Goal: Leave review/rating: Leave review/rating

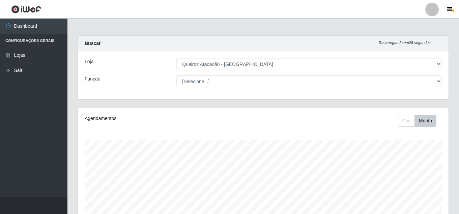
select select "225"
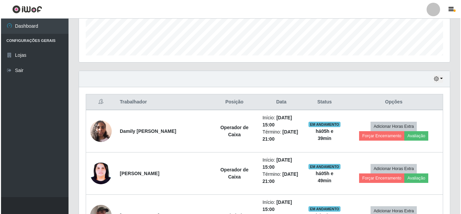
scroll to position [254, 0]
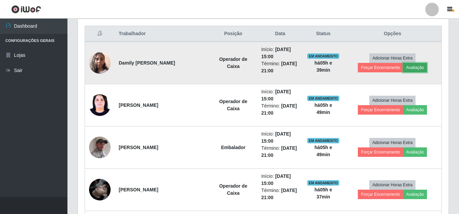
click at [420, 68] on button "Avaliação" at bounding box center [415, 67] width 24 height 9
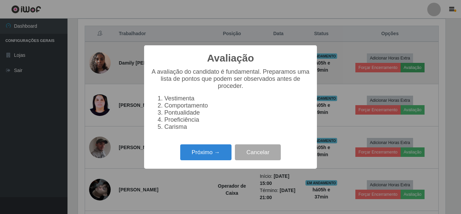
scroll to position [140, 368]
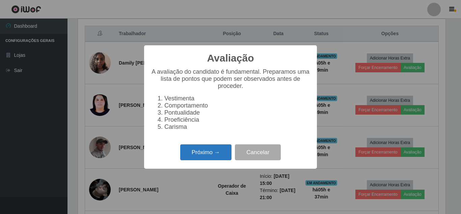
click at [191, 156] on button "Próximo →" at bounding box center [205, 152] width 51 height 16
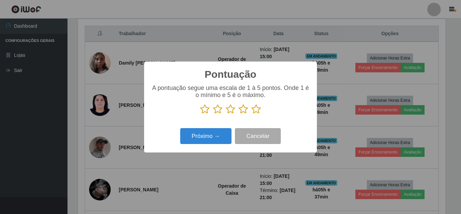
click at [259, 112] on icon at bounding box center [255, 109] width 9 height 10
click at [251, 114] on input "radio" at bounding box center [251, 114] width 0 height 0
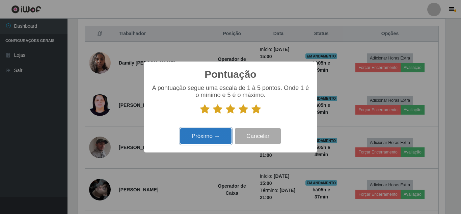
click at [221, 138] on button "Próximo →" at bounding box center [205, 136] width 51 height 16
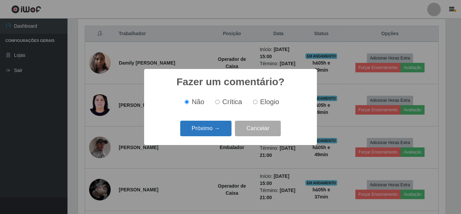
click at [218, 133] on button "Próximo →" at bounding box center [205, 129] width 51 height 16
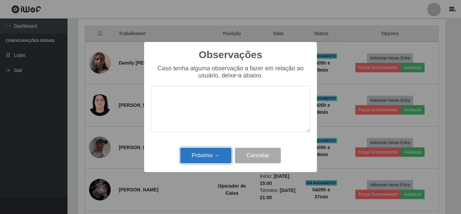
click at [217, 154] on button "Próximo →" at bounding box center [205, 156] width 51 height 16
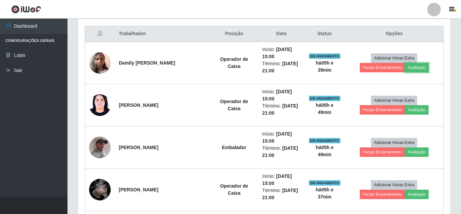
scroll to position [140, 371]
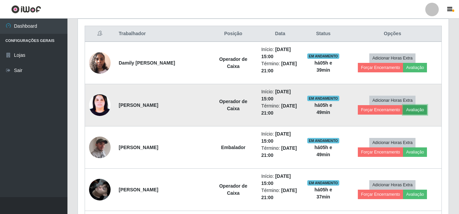
click at [419, 111] on button "Avaliação" at bounding box center [415, 109] width 24 height 9
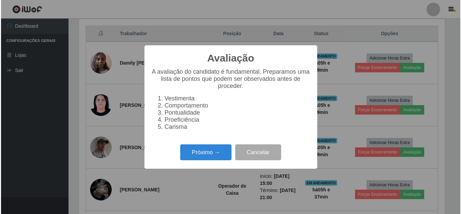
scroll to position [140, 368]
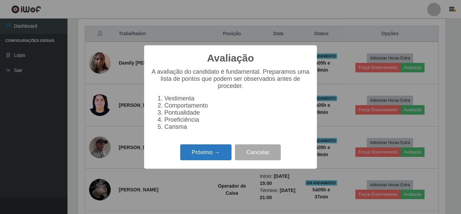
click at [204, 158] on button "Próximo →" at bounding box center [205, 152] width 51 height 16
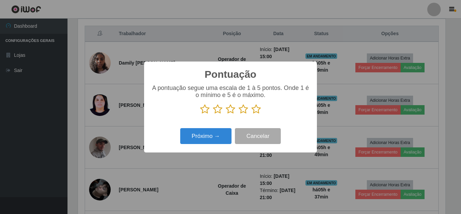
scroll to position [337425, 337197]
click at [258, 112] on icon at bounding box center [255, 109] width 9 height 10
click at [251, 114] on input "radio" at bounding box center [251, 114] width 0 height 0
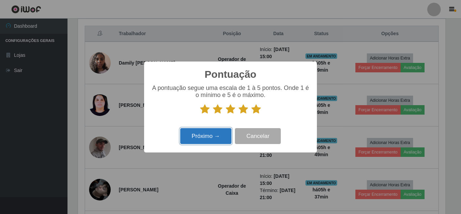
click at [213, 134] on button "Próximo →" at bounding box center [205, 136] width 51 height 16
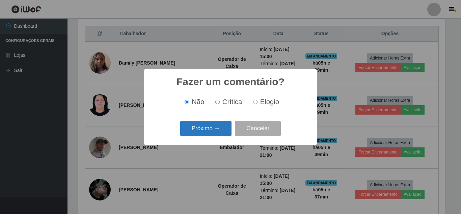
click at [215, 130] on button "Próximo →" at bounding box center [205, 129] width 51 height 16
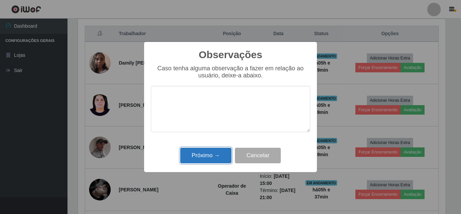
click at [210, 156] on button "Próximo →" at bounding box center [205, 156] width 51 height 16
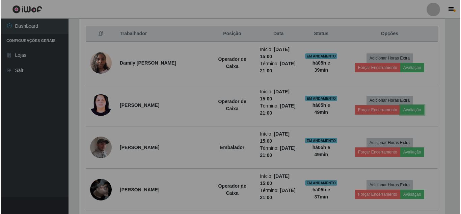
scroll to position [140, 371]
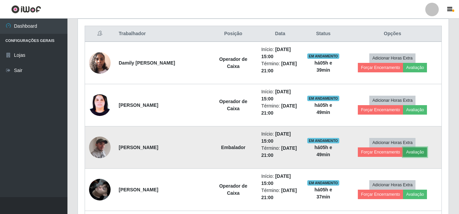
click at [420, 153] on button "Avaliação" at bounding box center [415, 151] width 24 height 9
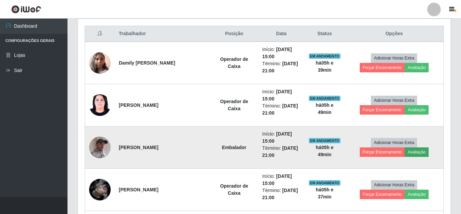
scroll to position [140, 368]
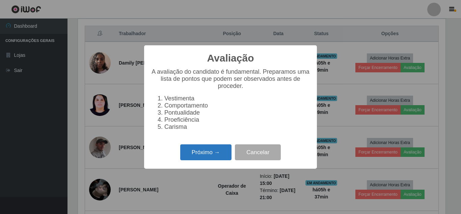
click at [211, 155] on button "Próximo →" at bounding box center [205, 152] width 51 height 16
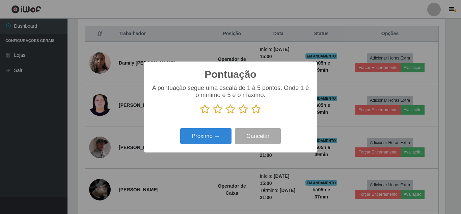
scroll to position [337425, 337197]
click at [258, 111] on icon at bounding box center [255, 109] width 9 height 10
click at [251, 114] on input "radio" at bounding box center [251, 114] width 0 height 0
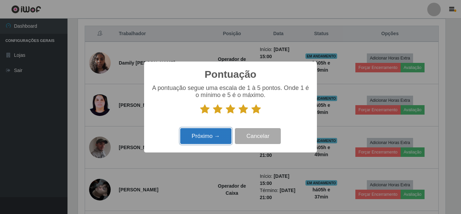
click at [212, 140] on button "Próximo →" at bounding box center [205, 136] width 51 height 16
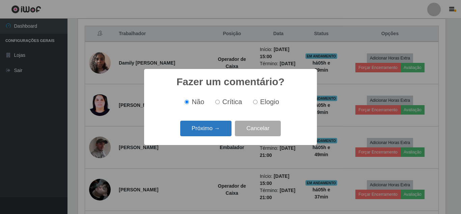
click at [213, 130] on button "Próximo →" at bounding box center [205, 129] width 51 height 16
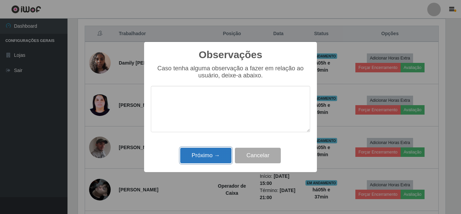
click at [205, 158] on button "Próximo →" at bounding box center [205, 156] width 51 height 16
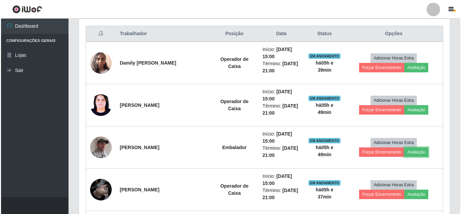
scroll to position [140, 371]
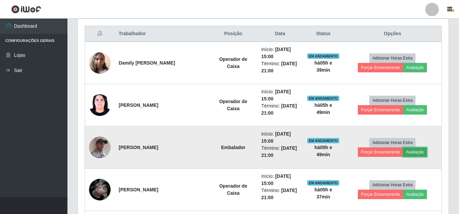
click at [423, 155] on button "Avaliação" at bounding box center [415, 151] width 24 height 9
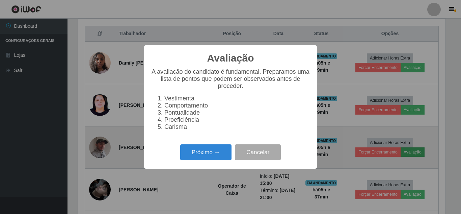
scroll to position [140, 368]
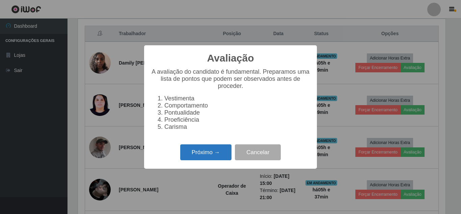
click at [198, 158] on button "Próximo →" at bounding box center [205, 152] width 51 height 16
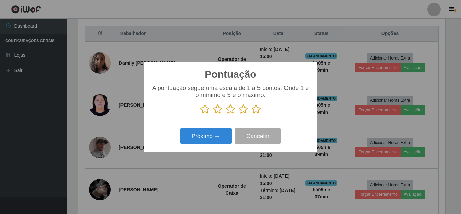
scroll to position [337425, 337197]
click at [259, 111] on icon at bounding box center [255, 109] width 9 height 10
click at [251, 114] on input "radio" at bounding box center [251, 114] width 0 height 0
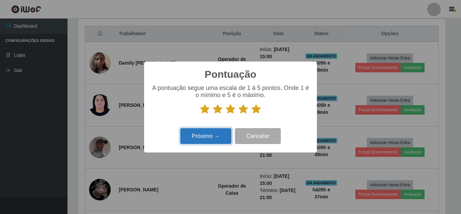
click at [219, 138] on button "Próximo →" at bounding box center [205, 136] width 51 height 16
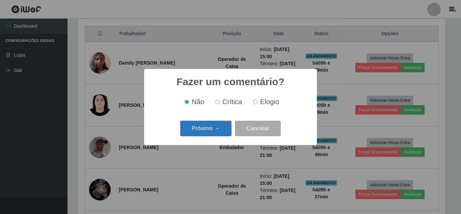
click at [217, 131] on button "Próximo →" at bounding box center [205, 129] width 51 height 16
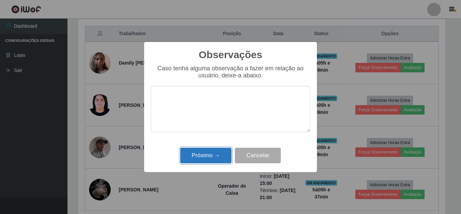
click at [212, 156] on button "Próximo →" at bounding box center [205, 156] width 51 height 16
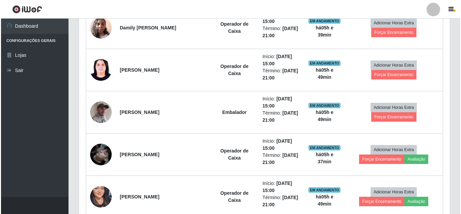
scroll to position [322, 0]
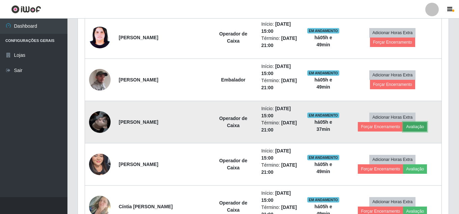
click at [417, 129] on button "Avaliação" at bounding box center [415, 126] width 24 height 9
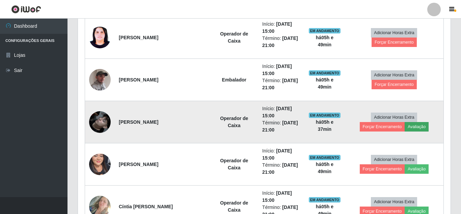
scroll to position [0, 0]
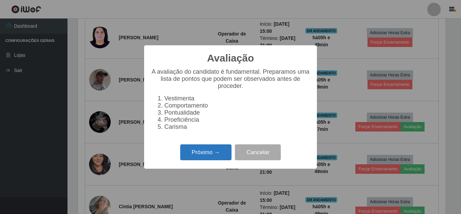
click at [205, 155] on button "Próximo →" at bounding box center [205, 152] width 51 height 16
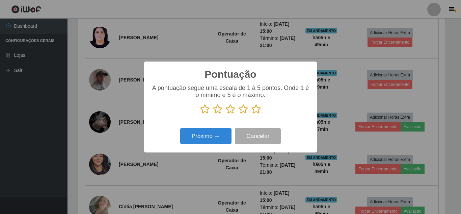
click at [259, 109] on icon at bounding box center [255, 109] width 9 height 10
click at [251, 114] on input "radio" at bounding box center [251, 114] width 0 height 0
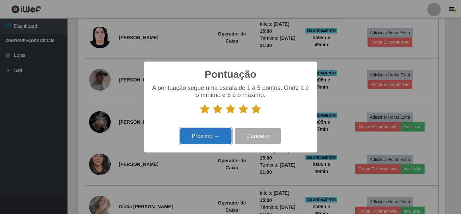
click at [220, 139] on button "Próximo →" at bounding box center [205, 136] width 51 height 16
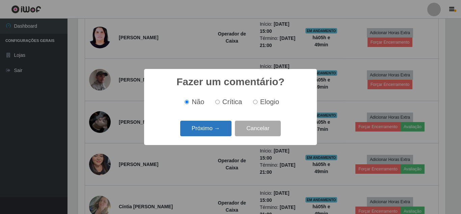
click at [218, 131] on button "Próximo →" at bounding box center [205, 129] width 51 height 16
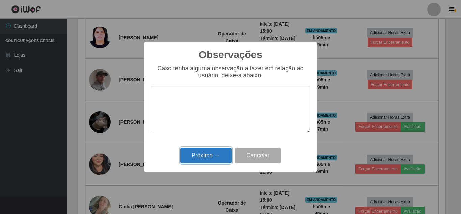
click at [206, 154] on button "Próximo →" at bounding box center [205, 156] width 51 height 16
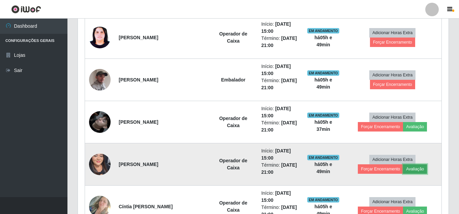
click at [421, 171] on button "Avaliação" at bounding box center [415, 168] width 24 height 9
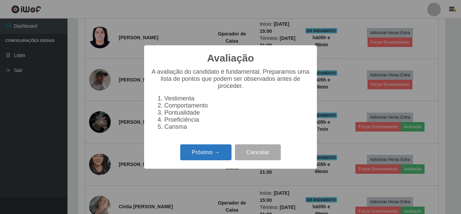
click at [195, 160] on button "Próximo →" at bounding box center [205, 152] width 51 height 16
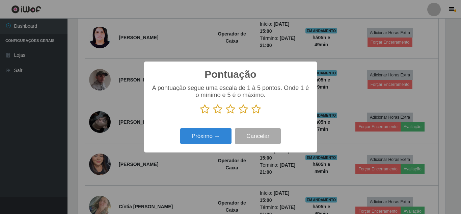
click at [256, 110] on icon at bounding box center [255, 109] width 9 height 10
click at [251, 114] on input "radio" at bounding box center [251, 114] width 0 height 0
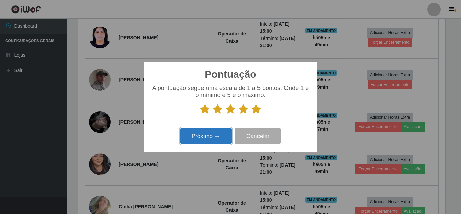
click at [210, 138] on button "Próximo →" at bounding box center [205, 136] width 51 height 16
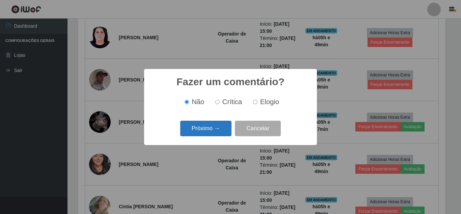
click at [214, 127] on button "Próximo →" at bounding box center [205, 129] width 51 height 16
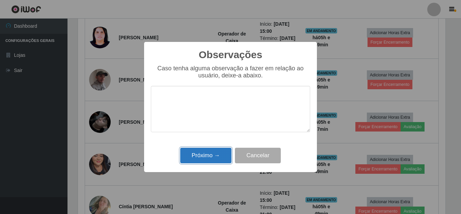
click at [210, 155] on button "Próximo →" at bounding box center [205, 156] width 51 height 16
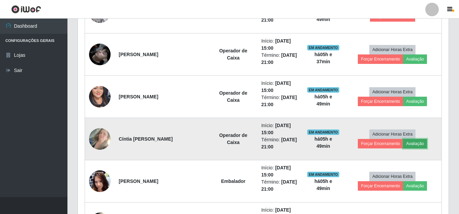
click at [420, 144] on button "Avaliação" at bounding box center [415, 143] width 24 height 9
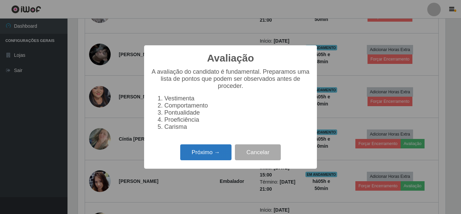
click at [203, 155] on button "Próximo →" at bounding box center [205, 152] width 51 height 16
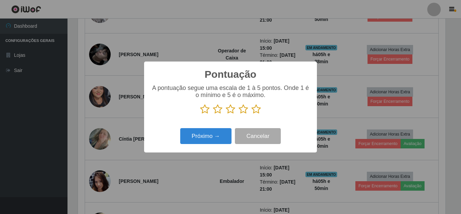
click at [257, 109] on icon at bounding box center [255, 109] width 9 height 10
click at [251, 114] on input "radio" at bounding box center [251, 114] width 0 height 0
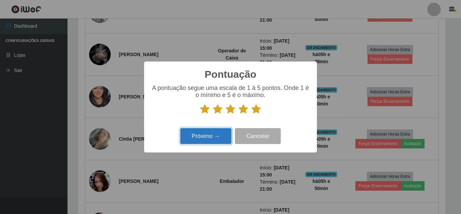
click at [210, 137] on button "Próximo →" at bounding box center [205, 136] width 51 height 16
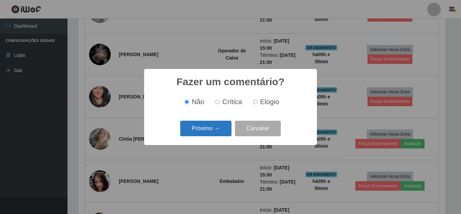
click at [218, 131] on button "Próximo →" at bounding box center [205, 129] width 51 height 16
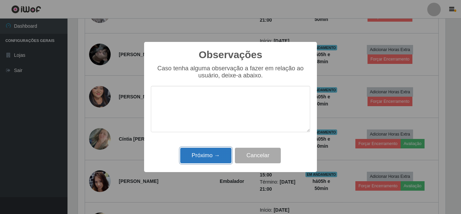
click at [200, 156] on button "Próximo →" at bounding box center [205, 156] width 51 height 16
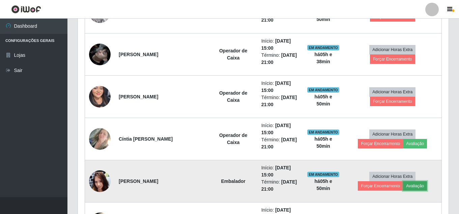
click at [419, 185] on button "Avaliação" at bounding box center [415, 185] width 24 height 9
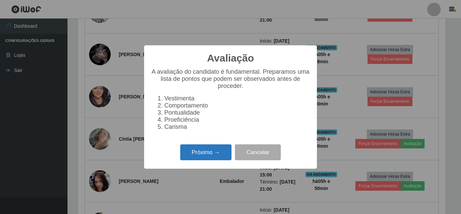
click at [195, 156] on button "Próximo →" at bounding box center [205, 152] width 51 height 16
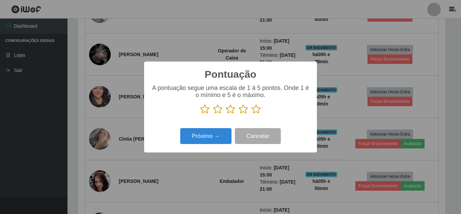
click at [255, 111] on icon at bounding box center [255, 109] width 9 height 10
click at [251, 114] on input "radio" at bounding box center [251, 114] width 0 height 0
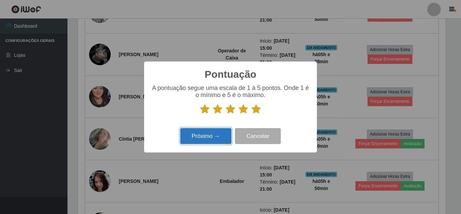
click at [207, 138] on button "Próximo →" at bounding box center [205, 136] width 51 height 16
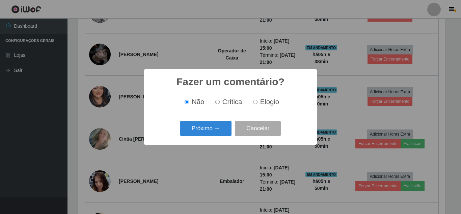
click at [208, 137] on div "Próximo → Cancelar" at bounding box center [230, 127] width 159 height 19
click at [209, 133] on button "Próximo →" at bounding box center [205, 129] width 51 height 16
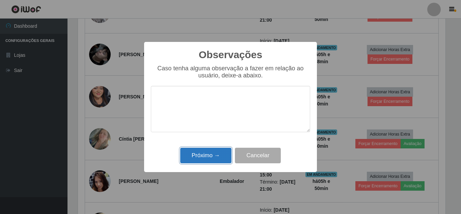
click at [209, 156] on button "Próximo →" at bounding box center [205, 156] width 51 height 16
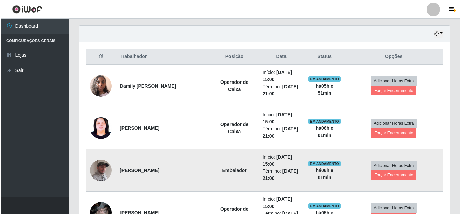
scroll to position [288, 0]
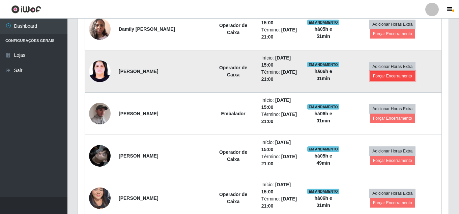
click at [400, 76] on button "Forçar Encerramento" at bounding box center [392, 75] width 45 height 9
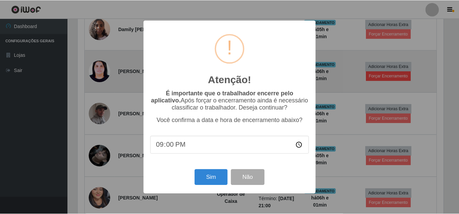
scroll to position [140, 368]
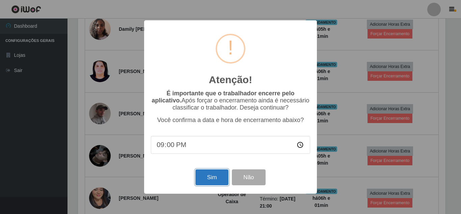
click at [221, 177] on button "Sim" at bounding box center [211, 177] width 33 height 16
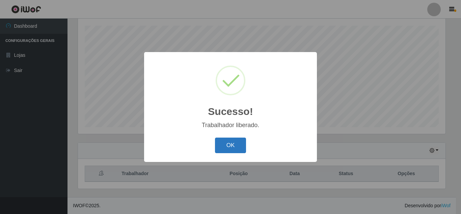
click at [235, 145] on button "OK" at bounding box center [230, 145] width 31 height 16
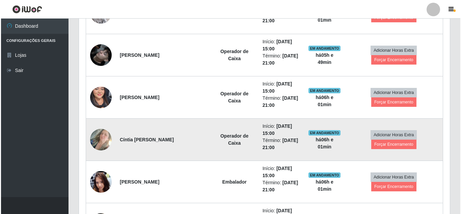
scroll to position [384, 0]
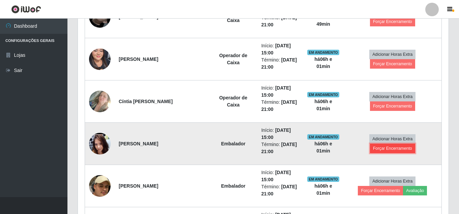
click at [392, 148] on button "Forçar Encerramento" at bounding box center [392, 147] width 45 height 9
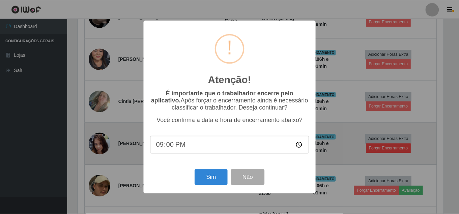
scroll to position [140, 368]
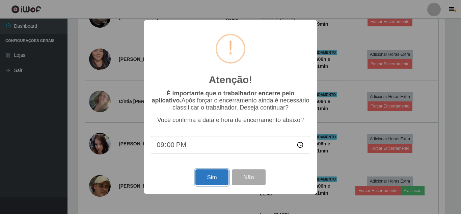
click at [206, 178] on button "Sim" at bounding box center [211, 177] width 33 height 16
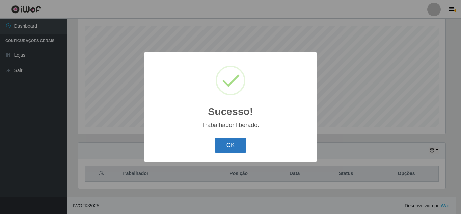
click at [221, 146] on button "OK" at bounding box center [230, 145] width 31 height 16
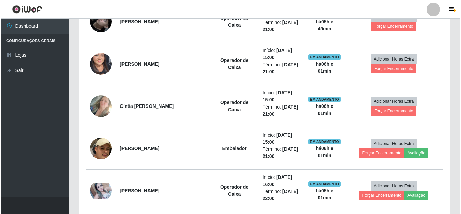
scroll to position [418, 0]
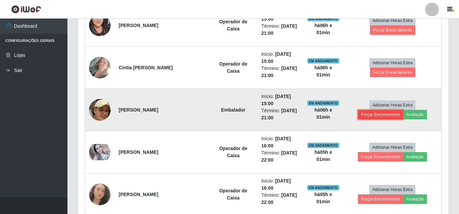
click at [386, 114] on button "Forçar Encerramento" at bounding box center [380, 114] width 45 height 9
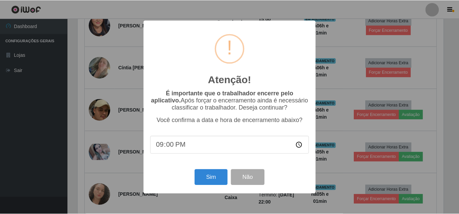
scroll to position [140, 368]
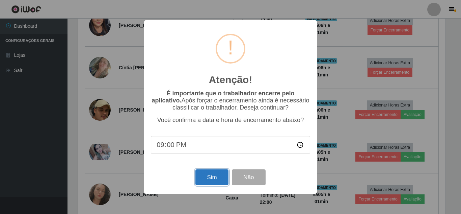
click at [219, 172] on button "Sim" at bounding box center [211, 177] width 33 height 16
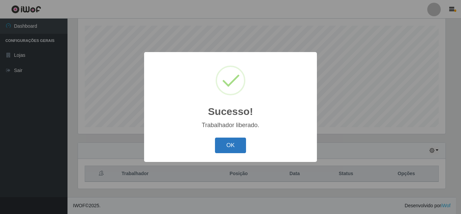
click at [232, 150] on button "OK" at bounding box center [230, 145] width 31 height 16
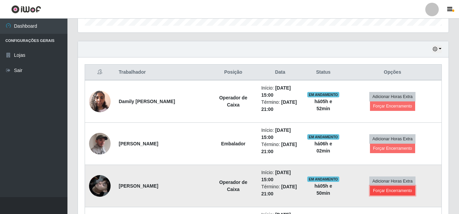
click at [401, 191] on button "Forçar Encerramento" at bounding box center [392, 190] width 45 height 9
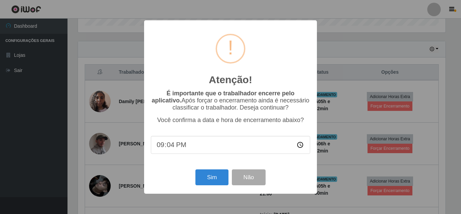
type input "21:40"
click at [209, 183] on button "Sim" at bounding box center [211, 177] width 33 height 16
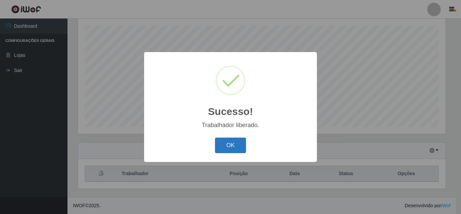
click at [238, 146] on button "OK" at bounding box center [230, 145] width 31 height 16
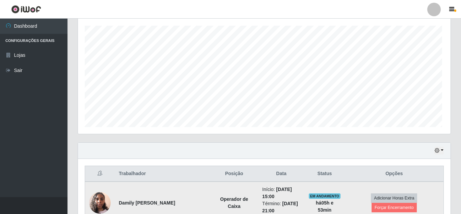
scroll to position [140, 371]
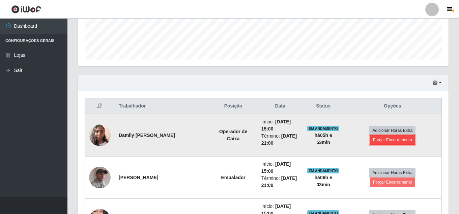
click at [406, 141] on button "Forçar Encerramento" at bounding box center [392, 139] width 45 height 9
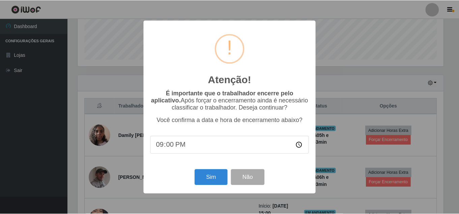
scroll to position [140, 368]
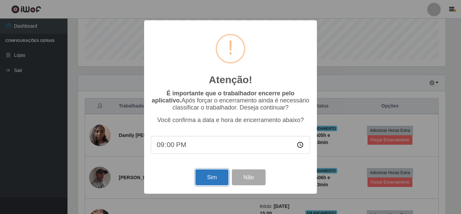
click at [212, 185] on button "Sim" at bounding box center [211, 177] width 33 height 16
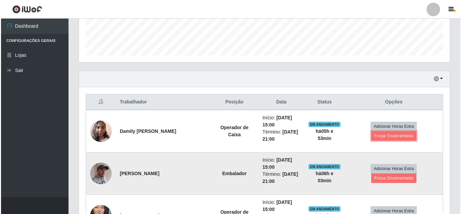
scroll to position [249, 0]
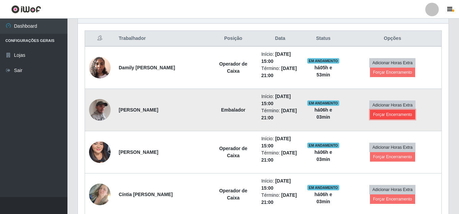
click at [400, 113] on button "Forçar Encerramento" at bounding box center [392, 114] width 45 height 9
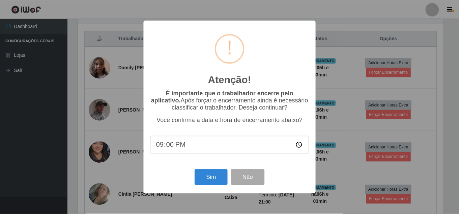
scroll to position [140, 368]
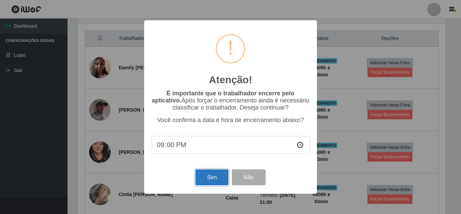
click at [209, 184] on button "Sim" at bounding box center [211, 177] width 33 height 16
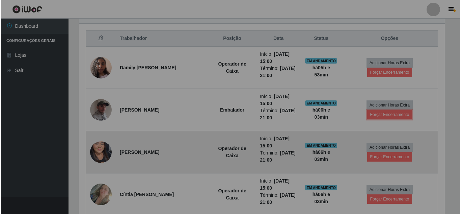
scroll to position [140, 371]
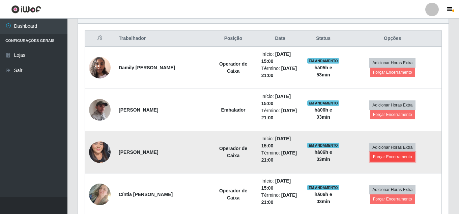
click at [397, 159] on button "Forçar Encerramento" at bounding box center [392, 156] width 45 height 9
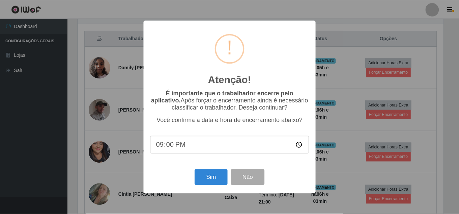
scroll to position [140, 368]
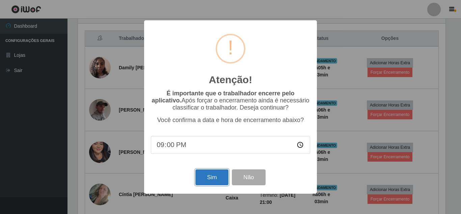
click at [210, 180] on button "Sim" at bounding box center [211, 177] width 33 height 16
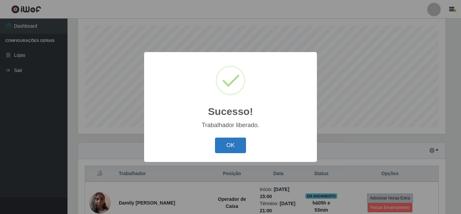
click at [232, 144] on button "OK" at bounding box center [230, 145] width 31 height 16
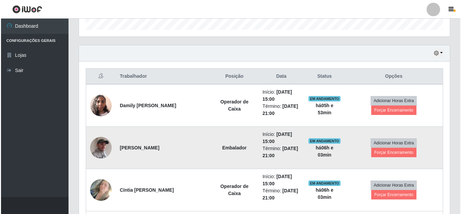
scroll to position [216, 0]
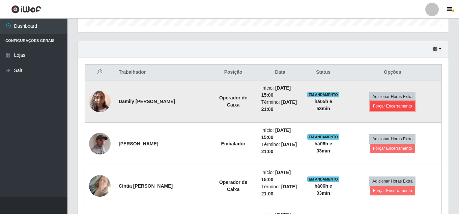
click at [392, 109] on button "Forçar Encerramento" at bounding box center [392, 105] width 45 height 9
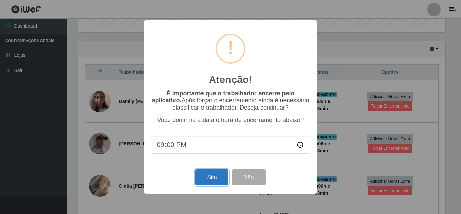
click at [210, 179] on button "Sim" at bounding box center [211, 177] width 33 height 16
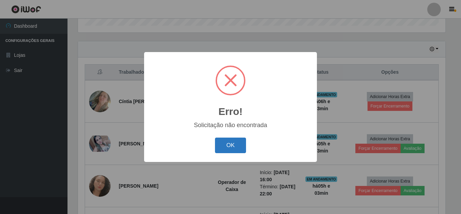
click at [228, 149] on button "OK" at bounding box center [230, 145] width 31 height 16
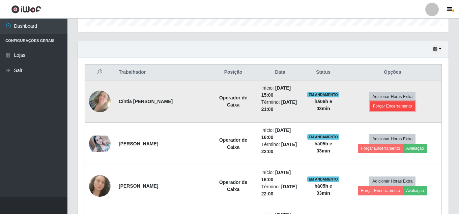
click at [389, 107] on button "Forçar Encerramento" at bounding box center [392, 105] width 45 height 9
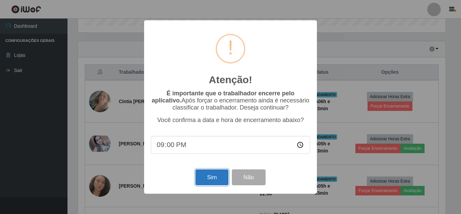
click at [215, 178] on button "Sim" at bounding box center [211, 177] width 33 height 16
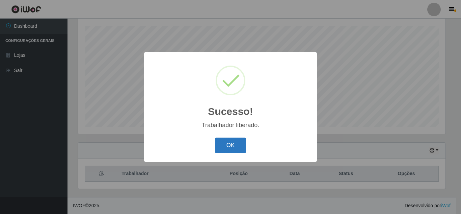
click at [222, 148] on button "OK" at bounding box center [230, 145] width 31 height 16
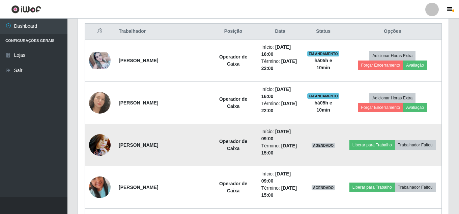
scroll to position [283, 0]
